Goal: Navigation & Orientation: Find specific page/section

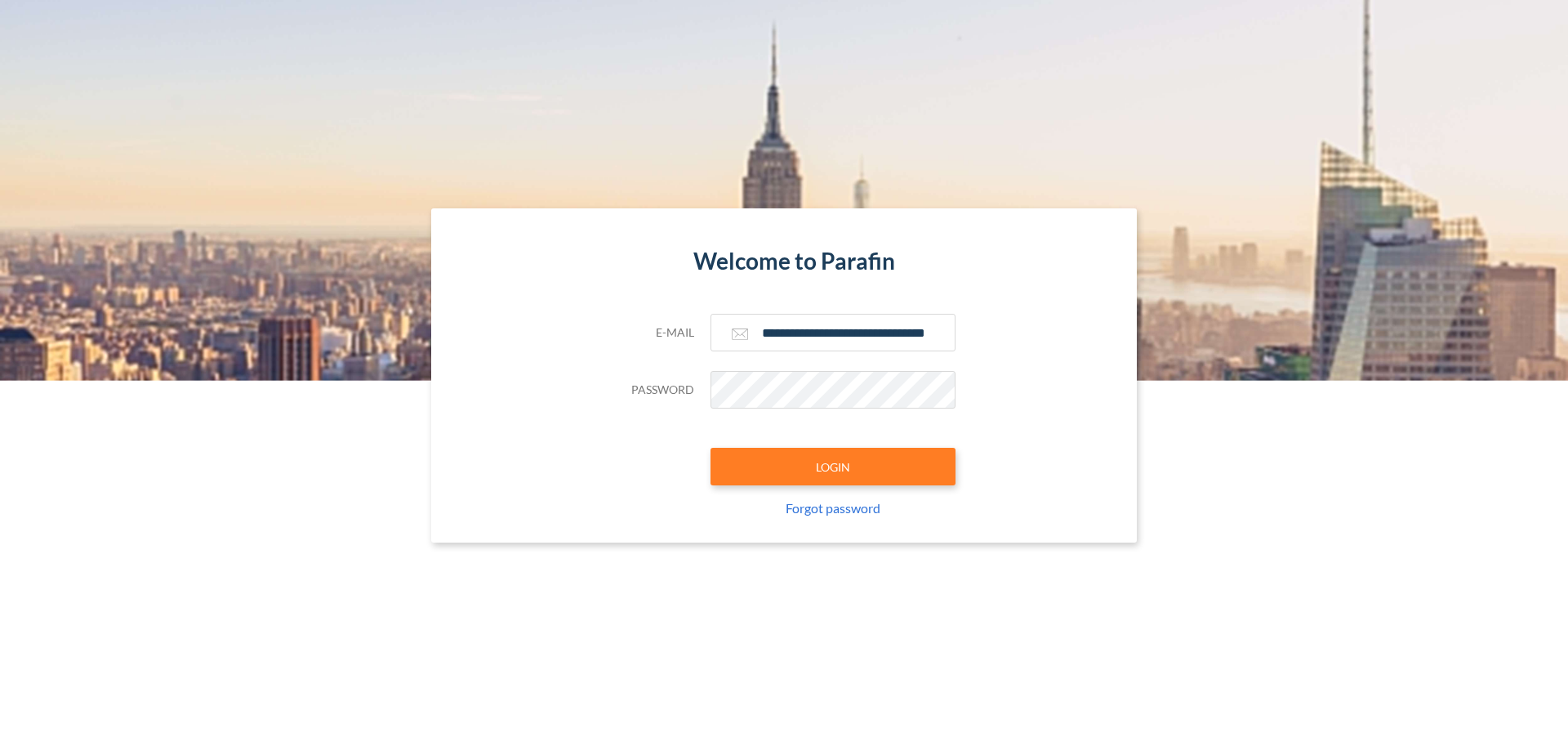
type input "**********"
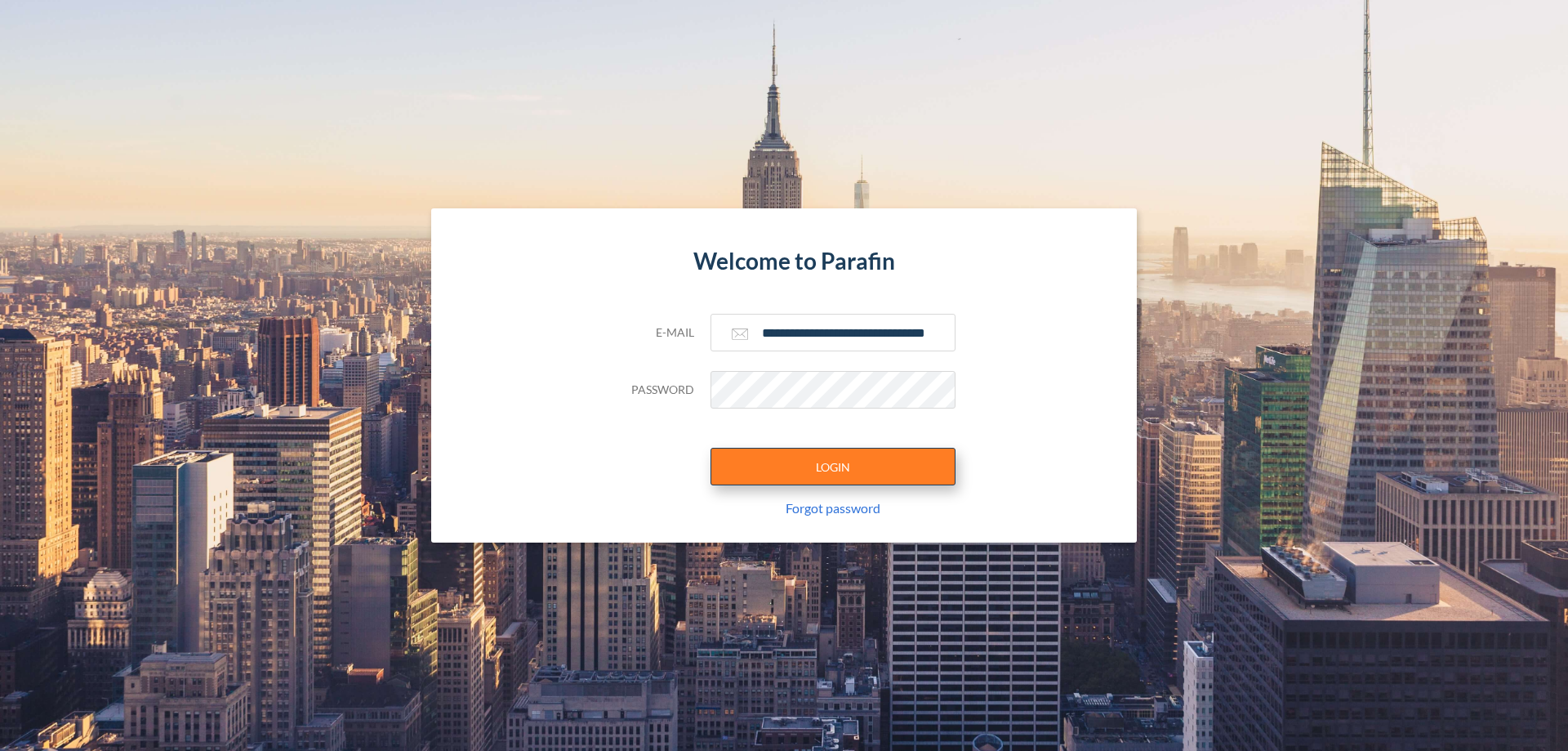
click at [833, 467] on button "LOGIN" at bounding box center [833, 466] width 245 height 37
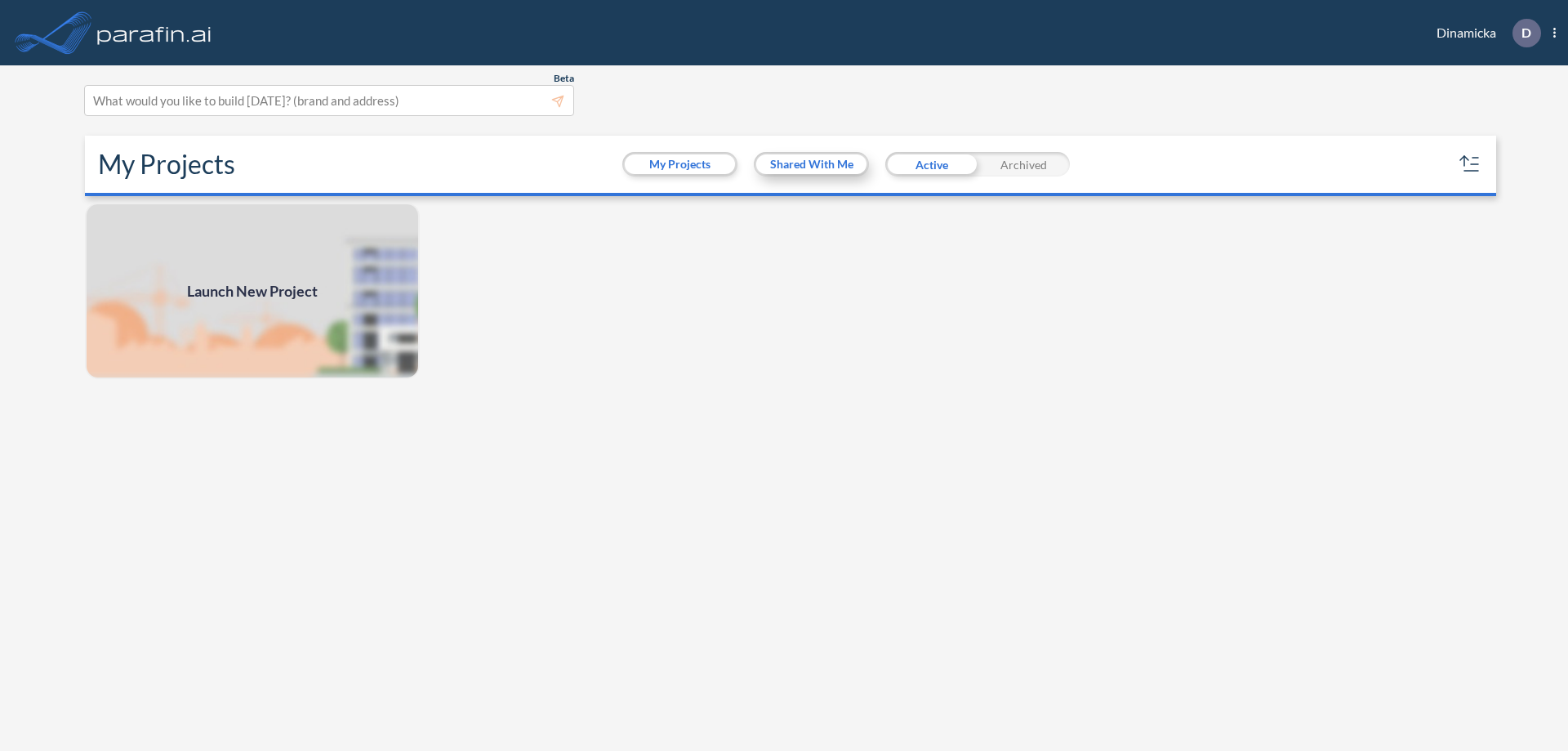
scroll to position [4, 0]
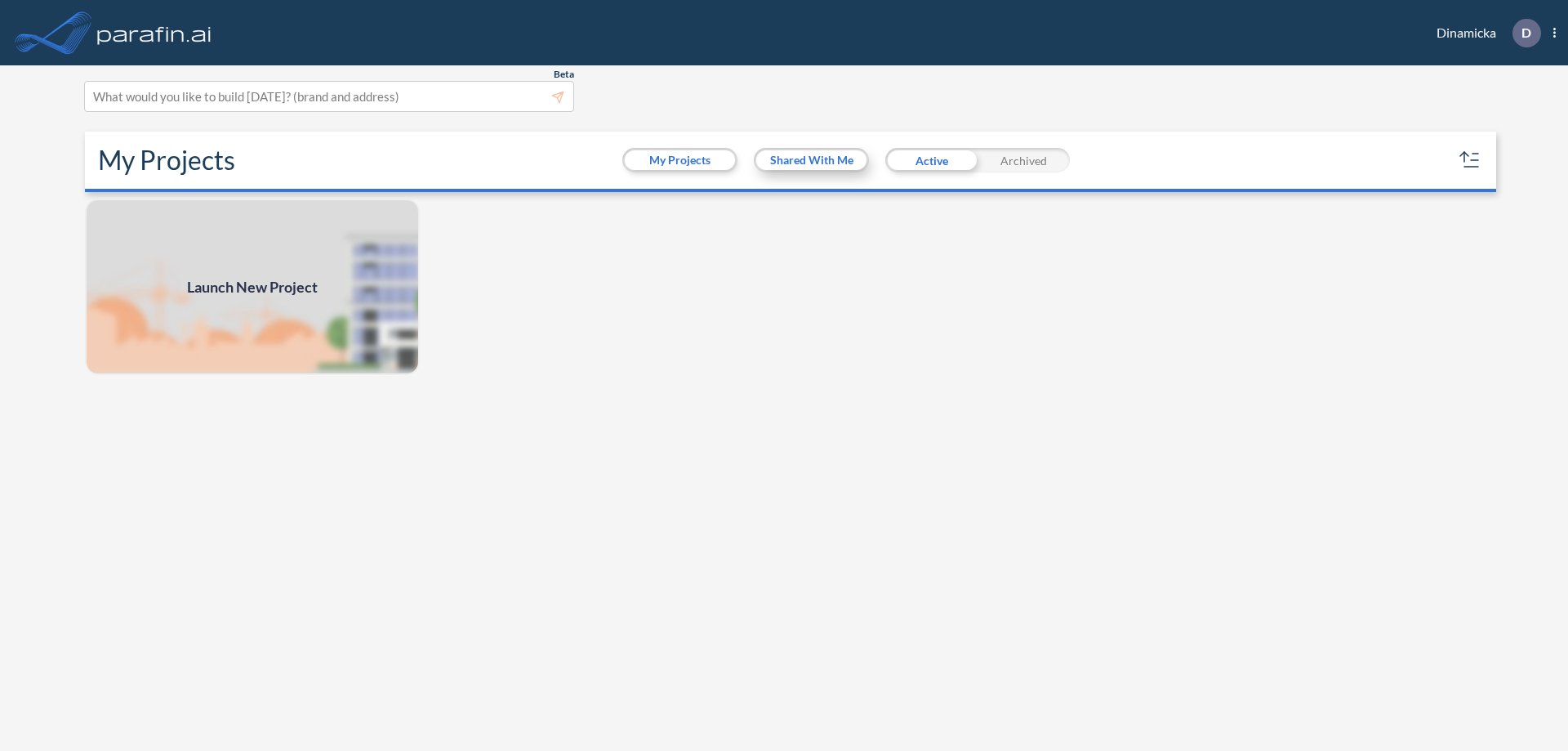
click at [811, 160] on button "Shared With Me" at bounding box center [811, 159] width 110 height 20
